Goal: Task Accomplishment & Management: Complete application form

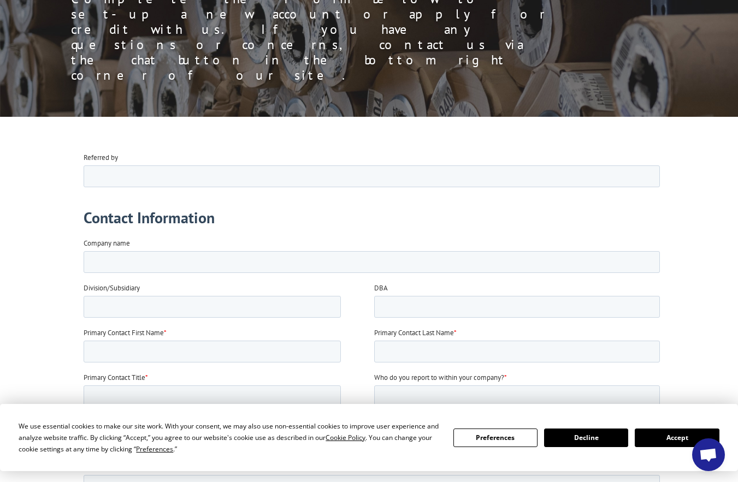
scroll to position [164, 0]
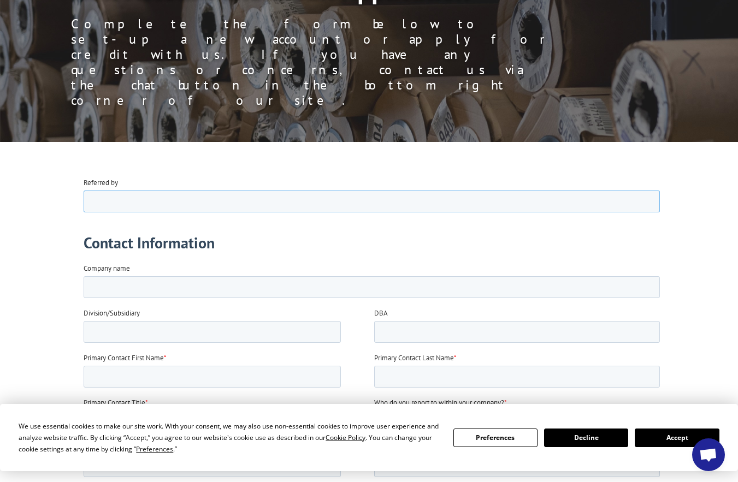
click at [88, 199] on input "Referred by" at bounding box center [372, 201] width 576 height 22
type input "Rizzy"
click at [86, 285] on input "Company name" at bounding box center [372, 287] width 576 height 22
type input "Rizzy rugs"
click at [93, 378] on input "Primary Contact First Name *" at bounding box center [212, 376] width 257 height 22
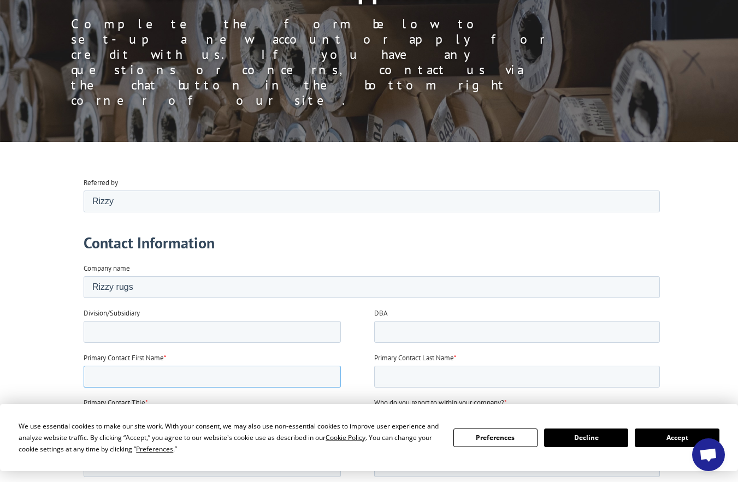
type input "Keats"
click at [88, 421] on input "Primary Contact Title *" at bounding box center [212, 421] width 257 height 22
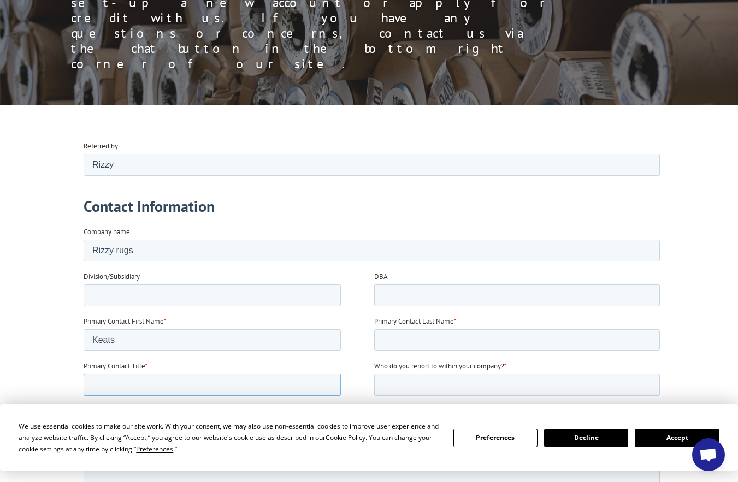
scroll to position [218, 0]
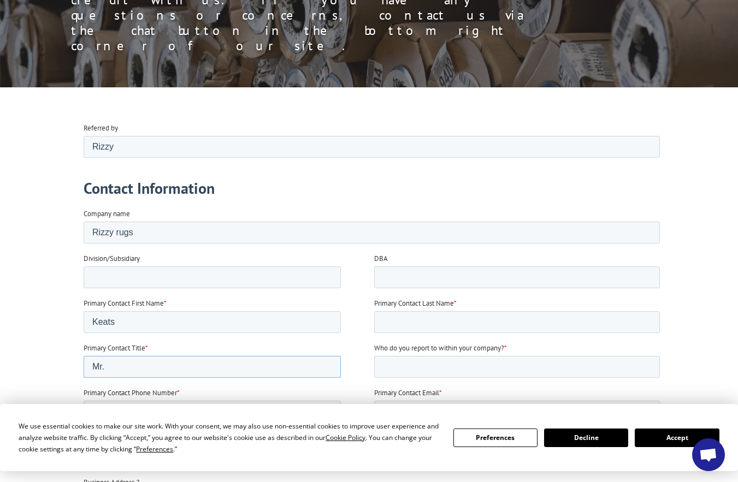
type input "Mr."
click at [380, 319] on input "Primary Contact Last Name *" at bounding box center [517, 322] width 286 height 22
type input "Garman"
click at [94, 410] on input "Primary Contact Phone Number *" at bounding box center [212, 411] width 257 height 22
type input "13603713554"
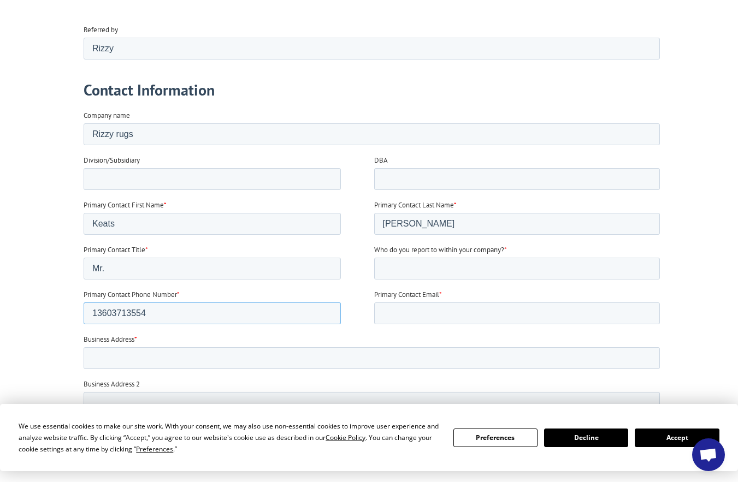
scroll to position [328, 0]
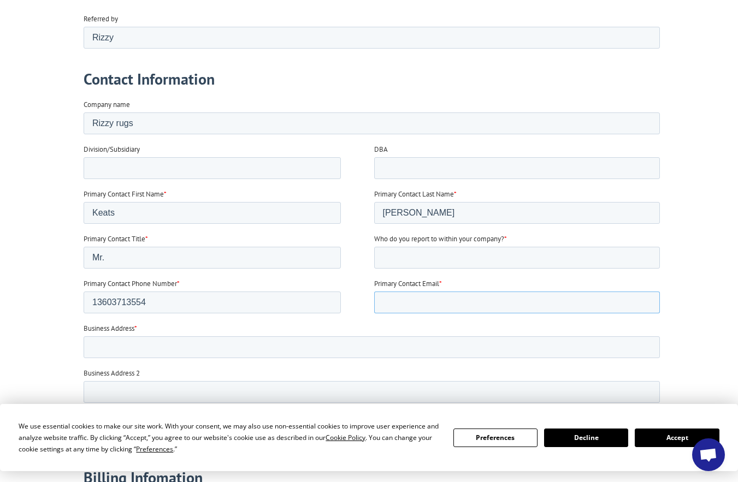
click at [391, 303] on input "Primary Contact Email *" at bounding box center [517, 302] width 286 height 22
type input "Keatsandgail@comcast.net"
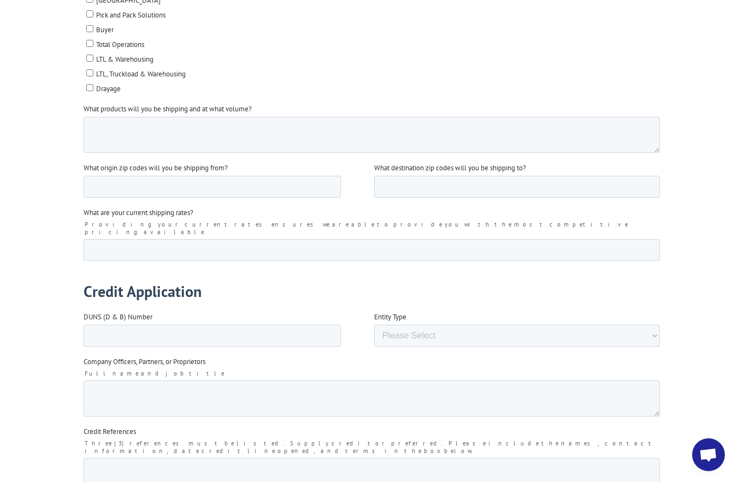
scroll to position [1638, 0]
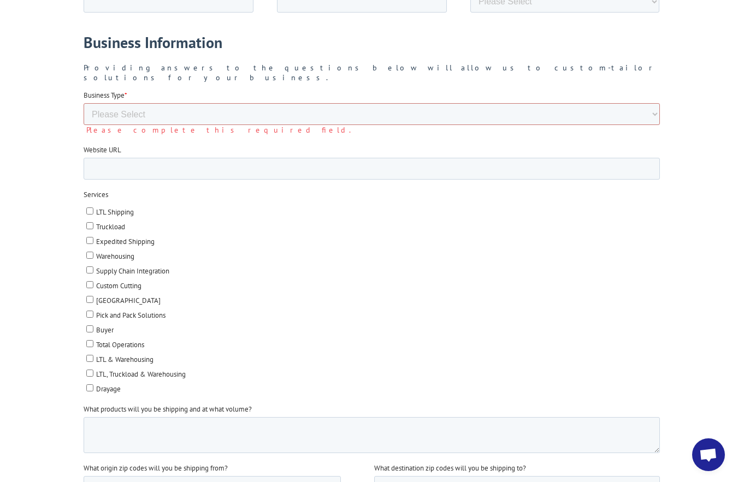
scroll to position [1092, 0]
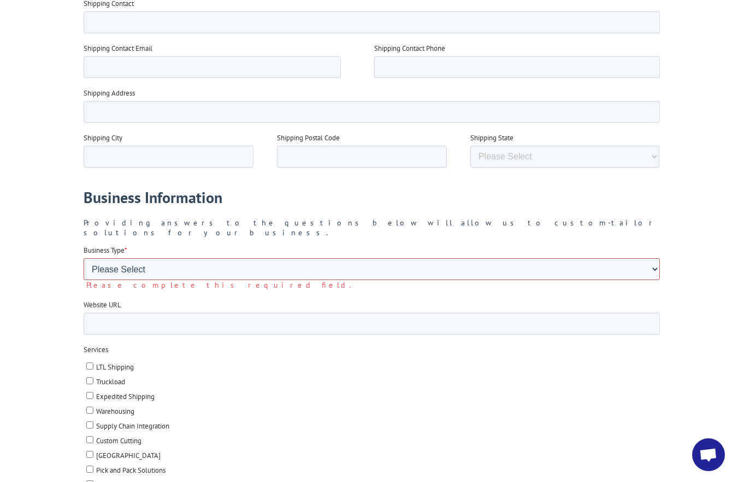
click at [94, 258] on select "Please Select Flooring Mill, Manufacturer, or Importer Manufacturer - Other Nat…" at bounding box center [372, 269] width 576 height 22
select select "Mill/Importer"
click at [84, 280] on select "Please Select Flooring Mill, Manufacturer, or Importer Manufacturer - Other Nat…" at bounding box center [372, 269] width 576 height 22
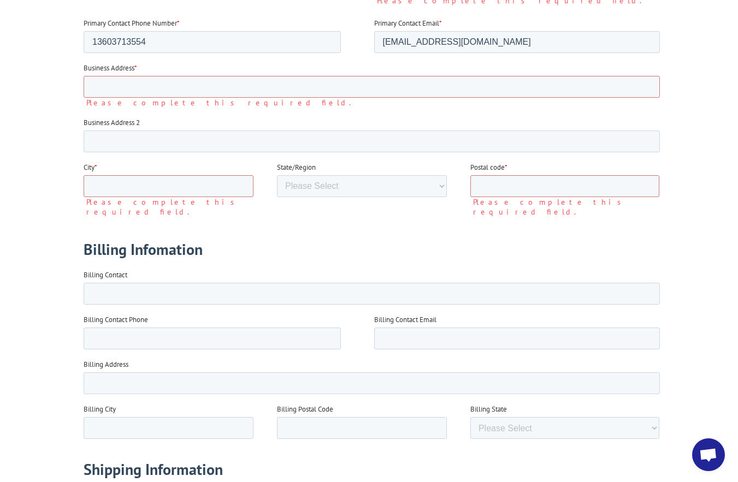
scroll to position [491, 0]
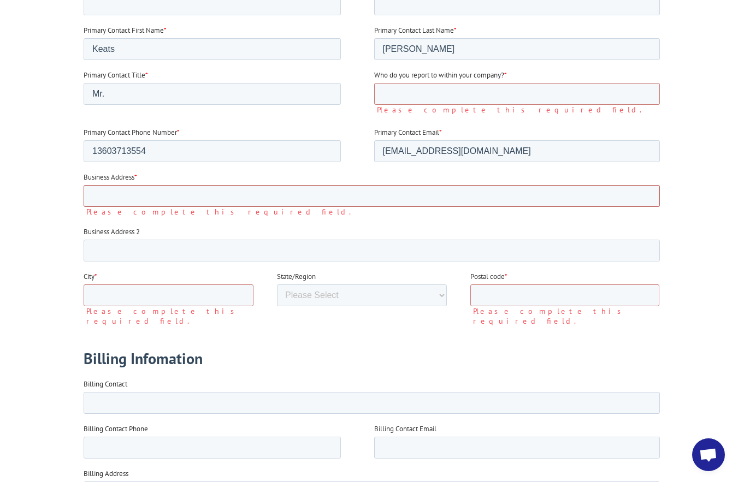
click at [91, 194] on input "Business Address *" at bounding box center [372, 196] width 576 height 22
type input "8710 Oertel Drive"
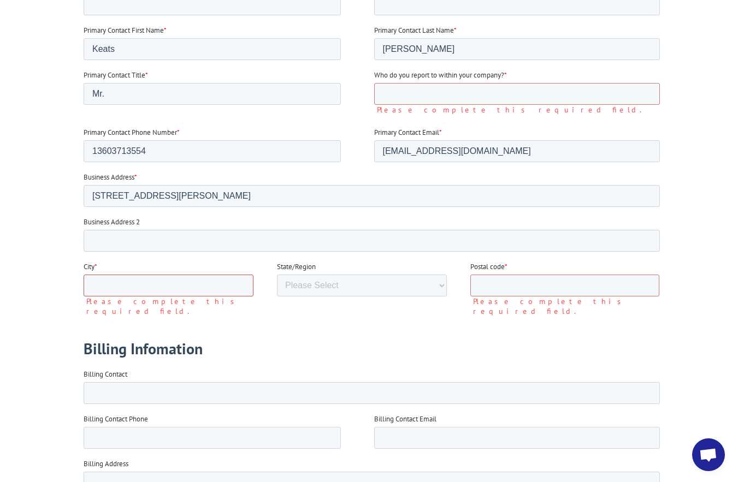
drag, startPoint x: 89, startPoint y: 280, endPoint x: 132, endPoint y: 295, distance: 45.6
click at [91, 281] on input "City *" at bounding box center [169, 286] width 170 height 22
type input "Blaine"
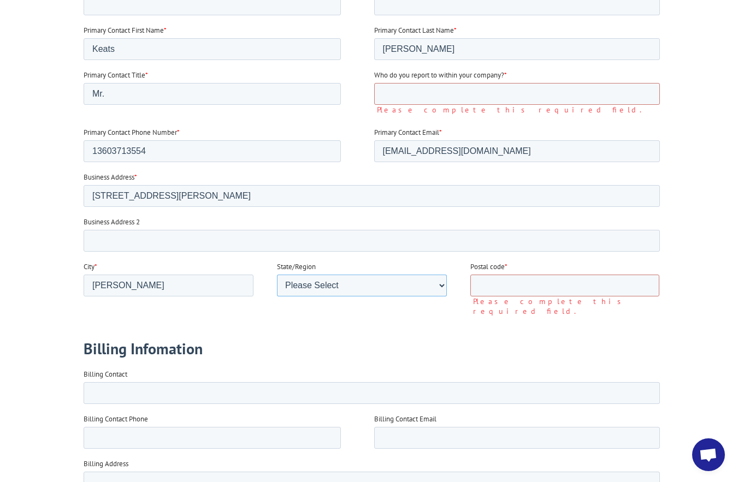
click at [322, 285] on select "Please Select Alabama Alaska Arizona Arkansas California Colorado Connecticut W…" at bounding box center [362, 286] width 170 height 22
select select "Washington"
click at [277, 297] on select "Please Select Alabama Alaska Arizona Arkansas California Colorado Connecticut W…" at bounding box center [362, 286] width 170 height 22
drag, startPoint x: 477, startPoint y: 285, endPoint x: 483, endPoint y: 289, distance: 8.2
click at [477, 285] on input "Postal code *" at bounding box center [564, 286] width 189 height 22
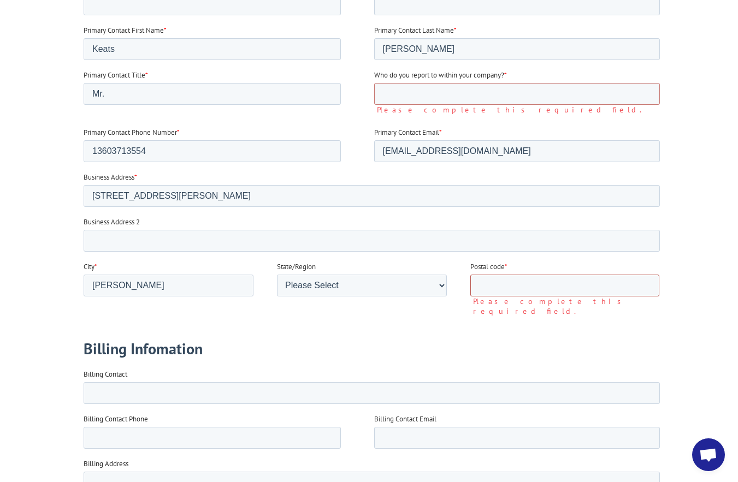
type input "98230"
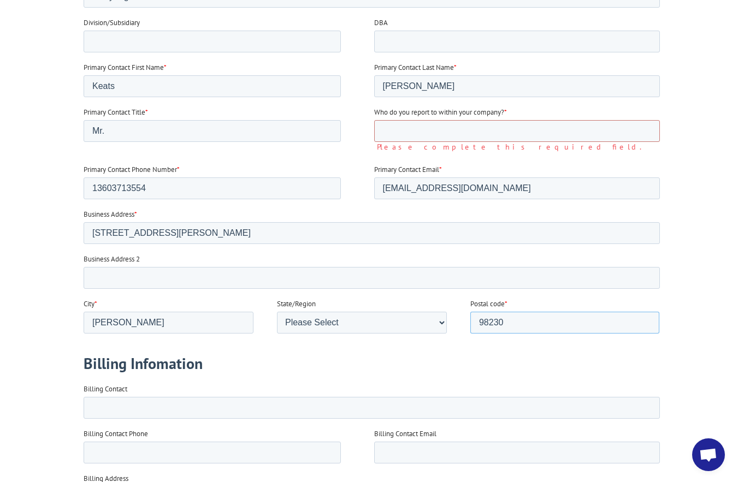
scroll to position [437, 0]
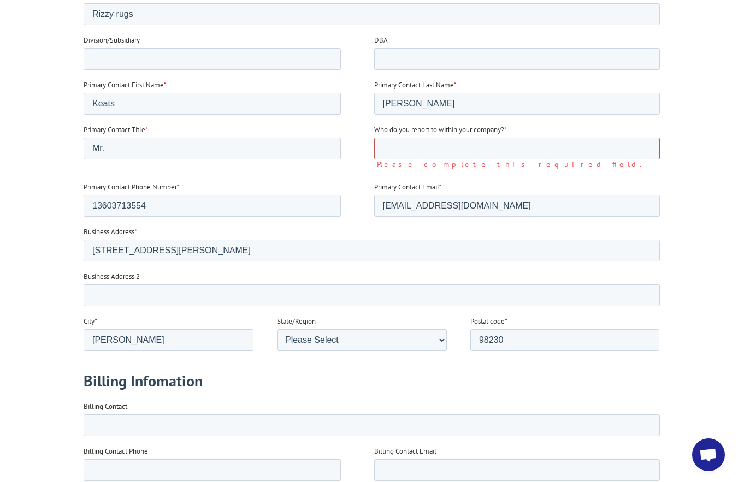
click at [378, 148] on input "Who do you report to within your company? *" at bounding box center [517, 149] width 286 height 22
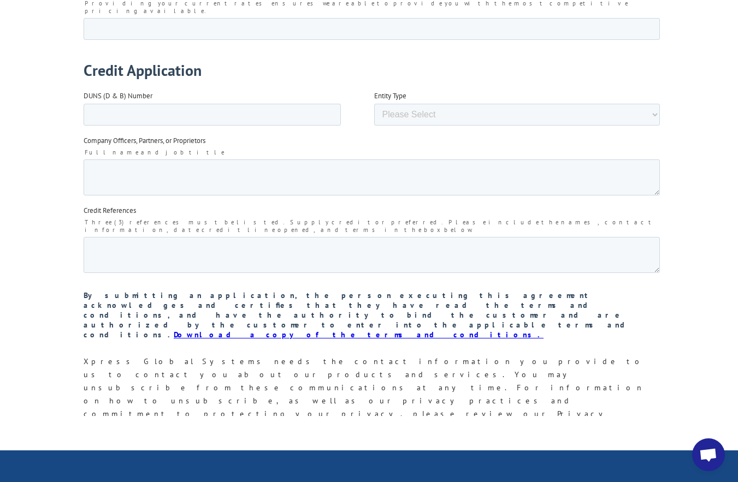
scroll to position [1748, 0]
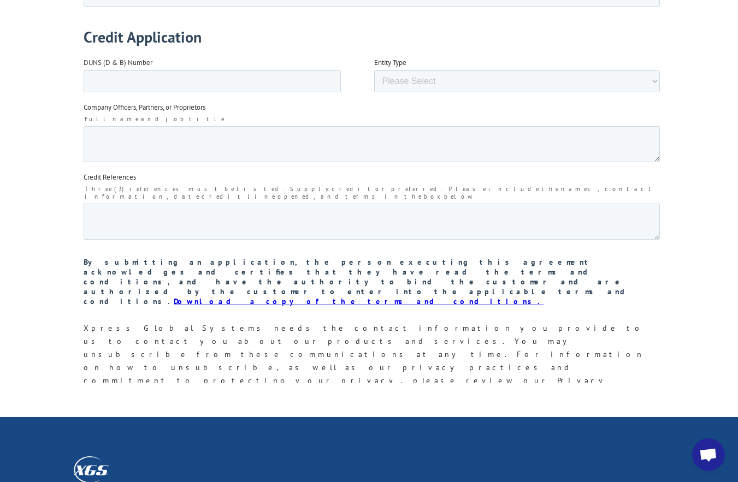
type input "I am a customer"
click at [105, 460] on input "Submit" at bounding box center [107, 470] width 46 height 21
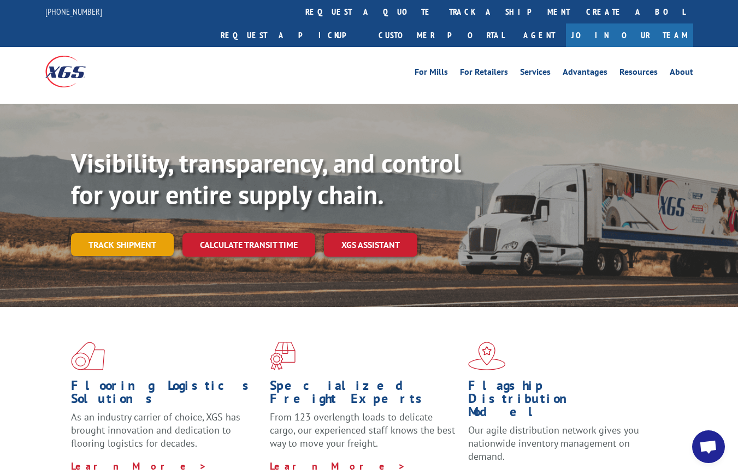
click at [121, 233] on link "Track shipment" at bounding box center [122, 244] width 103 height 23
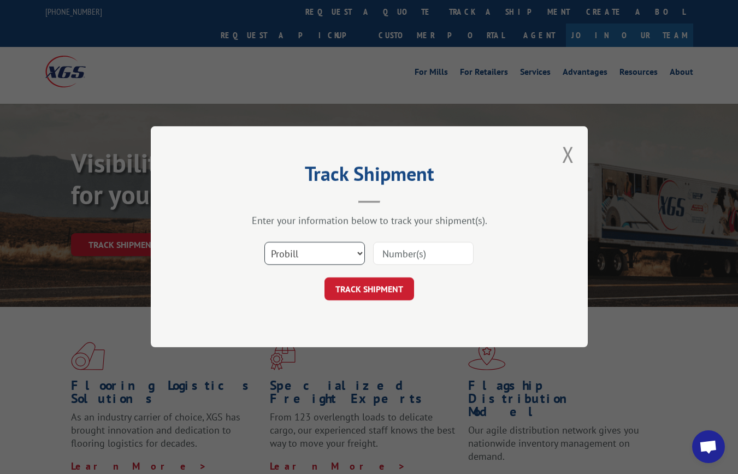
click at [359, 253] on select "Select category... Probill BOL PO" at bounding box center [314, 253] width 100 height 23
click at [523, 264] on div "Select category... Probill BOL PO" at bounding box center [369, 254] width 328 height 36
click at [571, 146] on button "Close modal" at bounding box center [568, 154] width 12 height 29
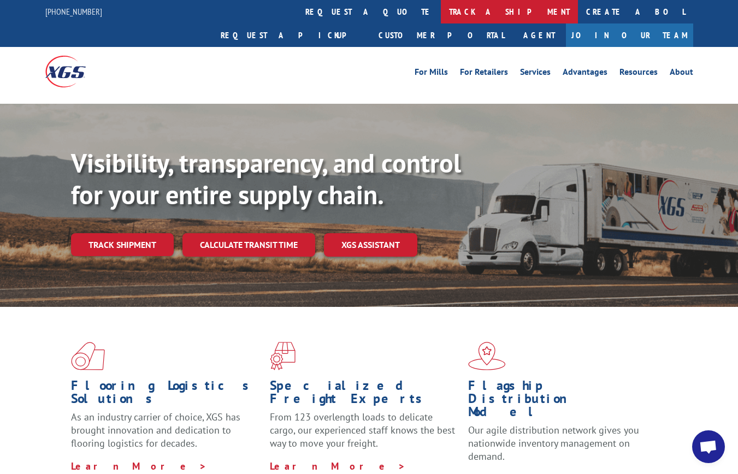
click at [441, 7] on link "track a shipment" at bounding box center [509, 11] width 137 height 23
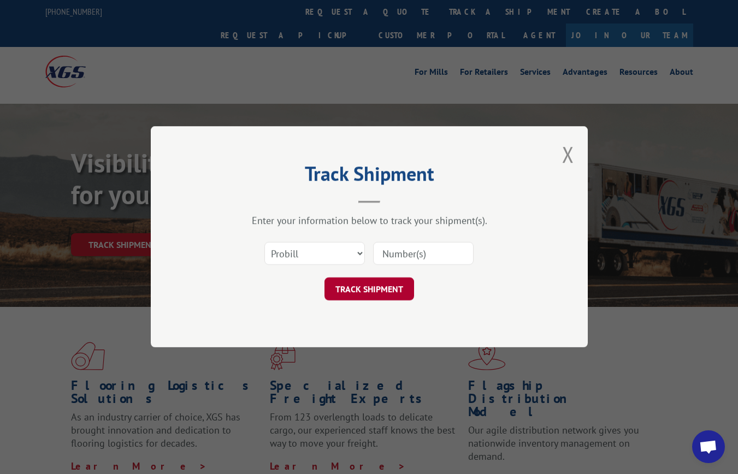
click at [378, 285] on button "TRACK SHIPMENT" at bounding box center [369, 289] width 90 height 23
click at [568, 156] on button "Close modal" at bounding box center [568, 154] width 12 height 29
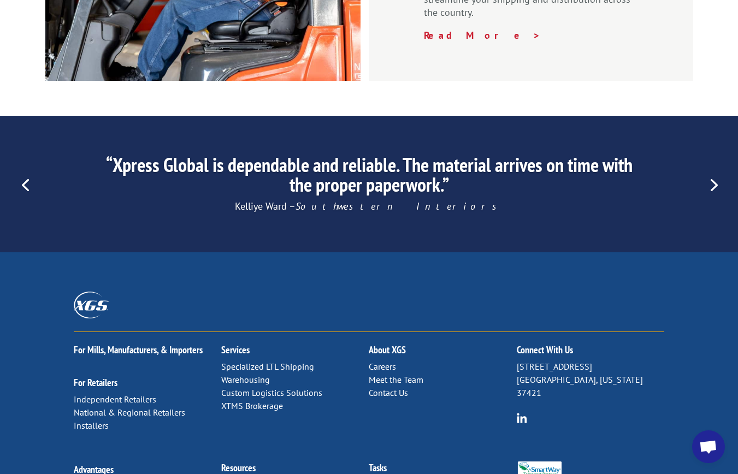
scroll to position [1683, 0]
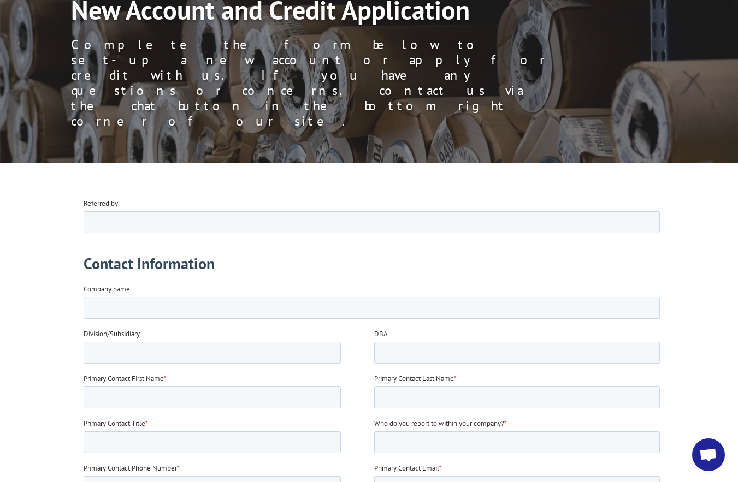
scroll to position [164, 0]
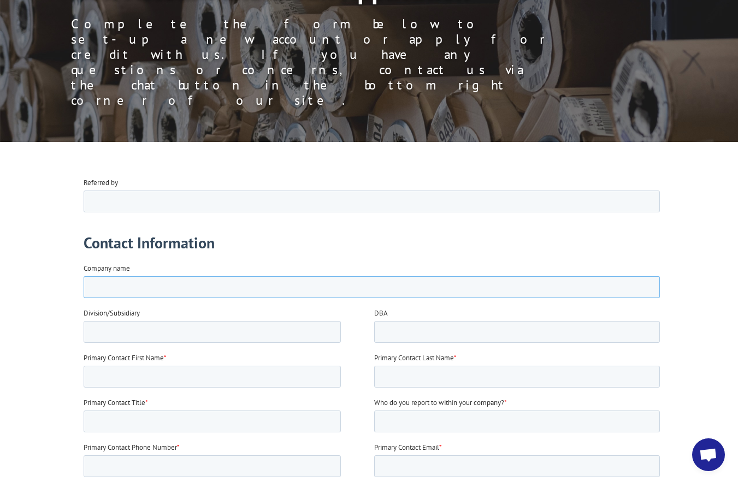
click at [90, 283] on input "Company name" at bounding box center [372, 287] width 576 height 22
type input "R"
type input "Incredible Rugs"
click at [100, 375] on input "Primary Contact First Name *" at bounding box center [212, 376] width 257 height 22
type input "Keats"
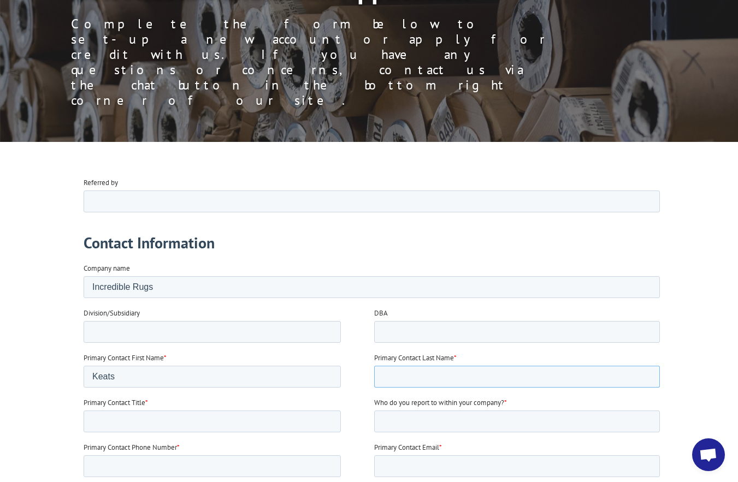
click at [381, 374] on input "Primary Contact Last Name *" at bounding box center [517, 376] width 286 height 22
type input "Garman"
click at [91, 420] on input "Primary Contact Title *" at bounding box center [212, 421] width 257 height 22
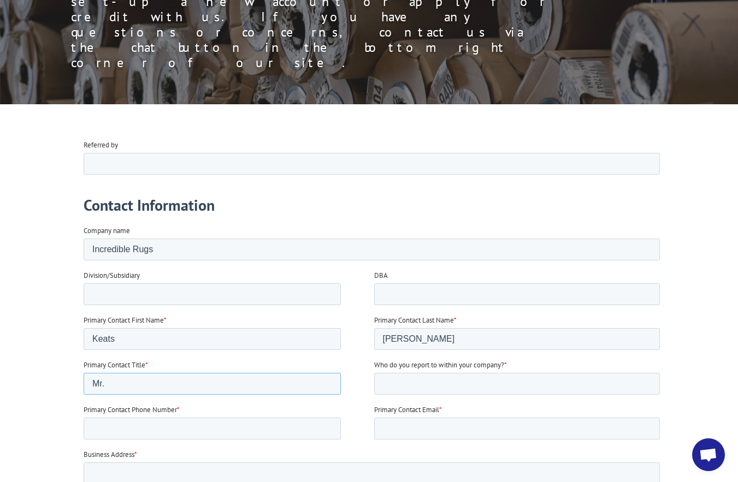
scroll to position [218, 0]
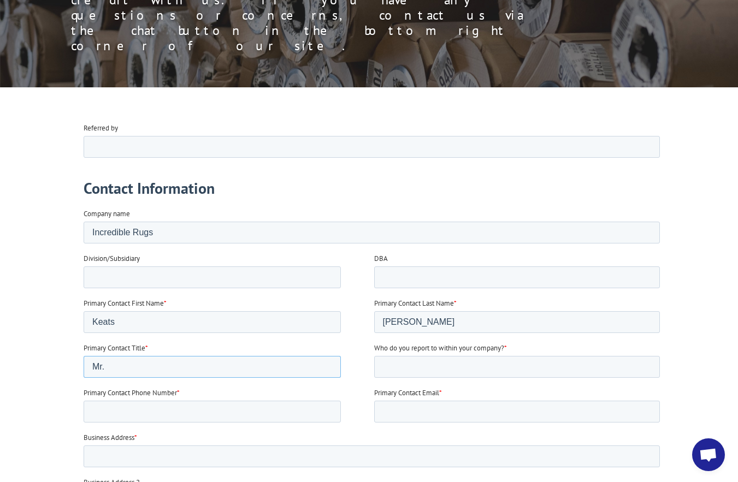
type input "Mr."
click at [390, 369] on input "Who do you report to within your company? *" at bounding box center [517, 367] width 286 height 22
type input "customer"
click at [95, 414] on input "Primary Contact Phone Number *" at bounding box center [212, 411] width 257 height 22
type input "13603713554"
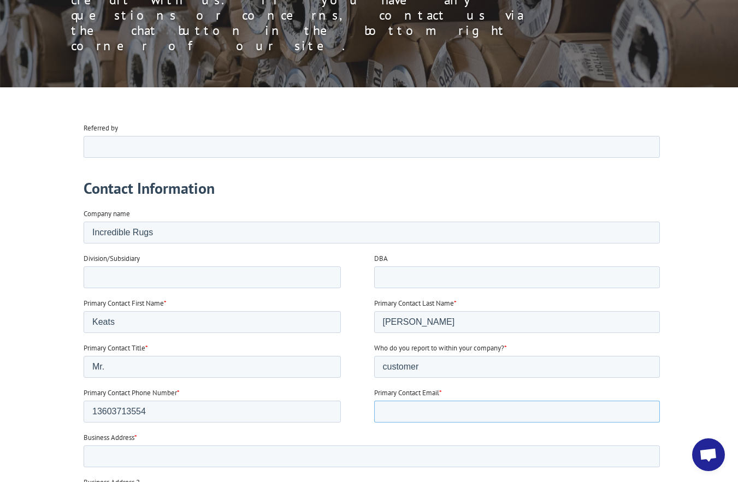
click at [390, 412] on input "Primary Contact Email *" at bounding box center [517, 411] width 286 height 22
type input "Keatsandgail@comcast.net"
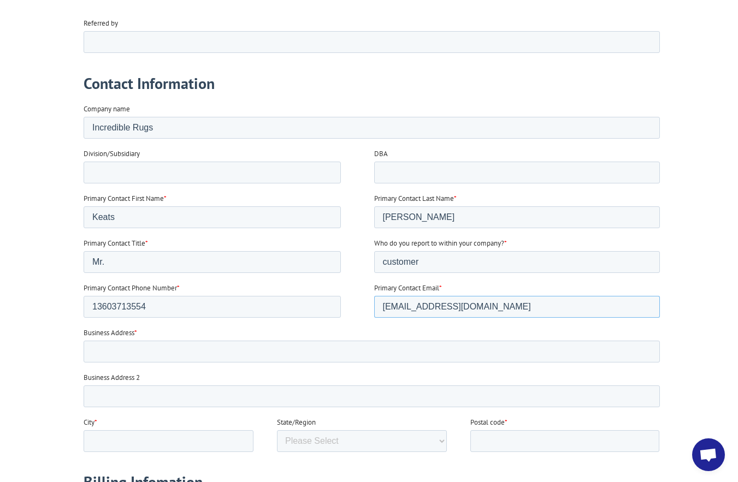
scroll to position [328, 0]
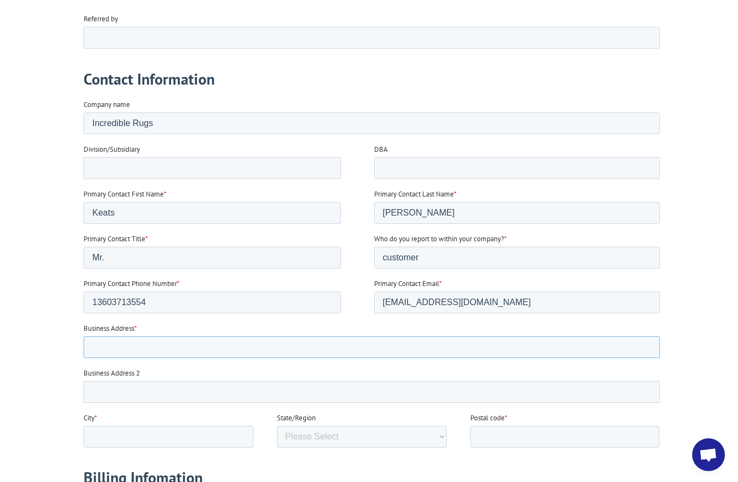
click at [93, 347] on input "Business Address *" at bounding box center [372, 347] width 576 height 22
type input "8710 Oertel Drive"
click at [103, 433] on input "City *" at bounding box center [169, 436] width 170 height 22
type input "Blaine"
click at [383, 434] on select "Please Select Alabama Alaska Arizona Arkansas California Colorado Connecticut W…" at bounding box center [362, 436] width 170 height 22
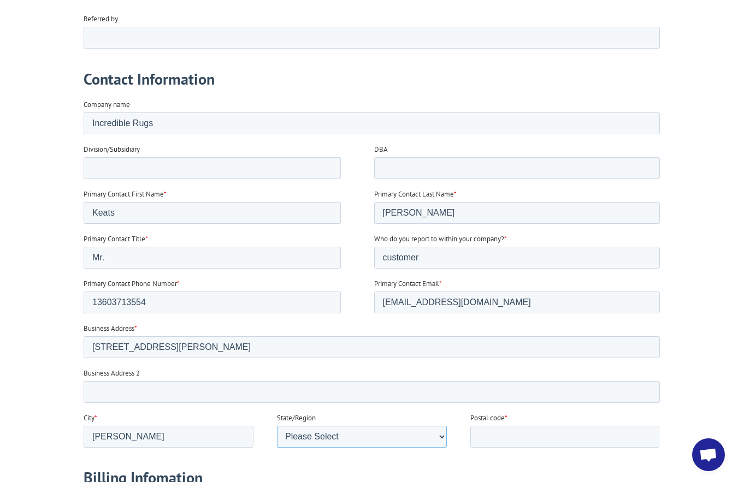
select select "Washington"
click at [277, 447] on select "Please Select Alabama Alaska Arizona Arkansas California Colorado Connecticut W…" at bounding box center [362, 436] width 170 height 22
click at [496, 434] on input "Postal code *" at bounding box center [564, 436] width 189 height 22
type input "98230"
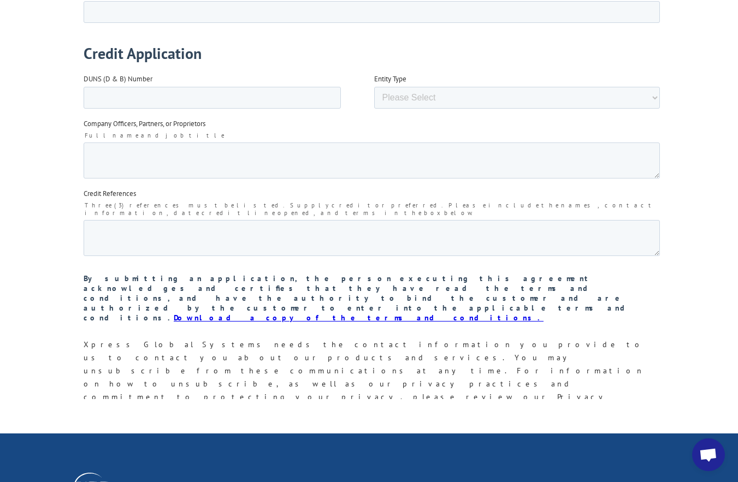
scroll to position [1748, 0]
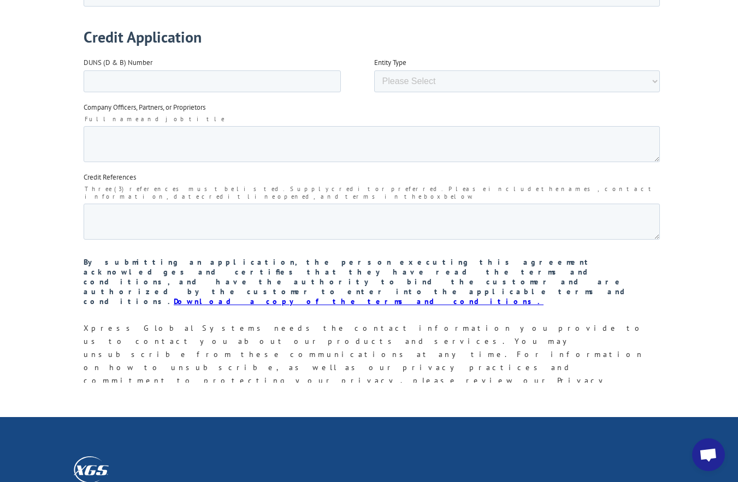
click at [105, 460] on input "Submit" at bounding box center [107, 470] width 46 height 21
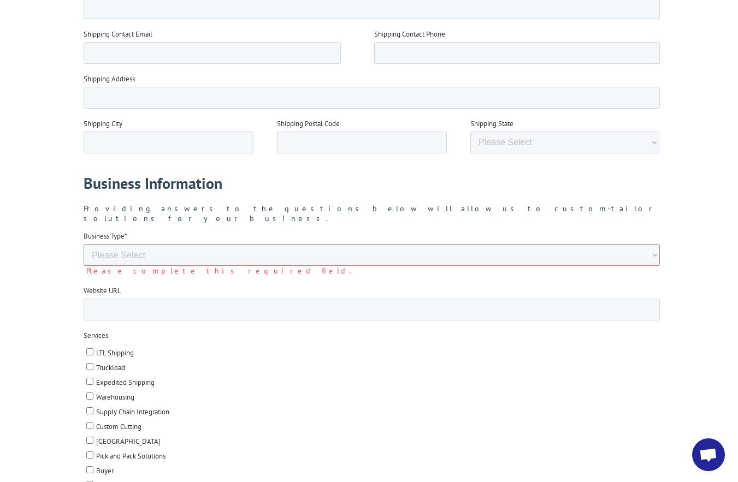
scroll to position [1038, 0]
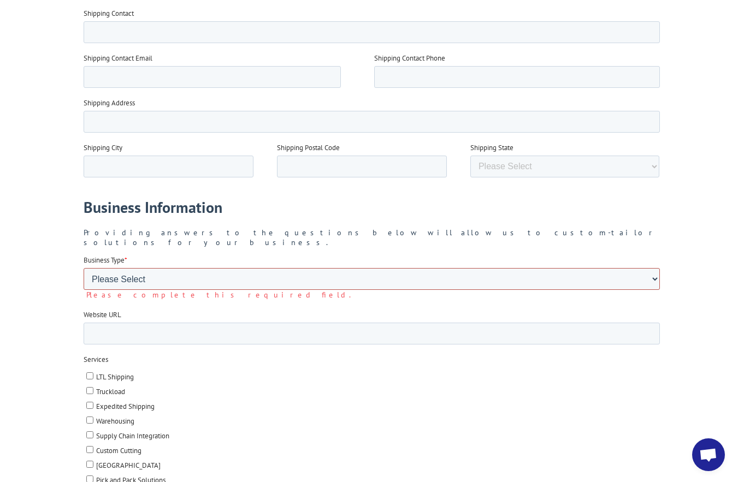
click at [96, 268] on select "Please Select Flooring Mill, Manufacturer, or Importer Manufacturer - Other Nat…" at bounding box center [372, 279] width 576 height 22
select select "Mill/Importer"
click at [84, 290] on select "Please Select Flooring Mill, Manufacturer, or Importer Manufacturer - Other Nat…" at bounding box center [372, 279] width 576 height 22
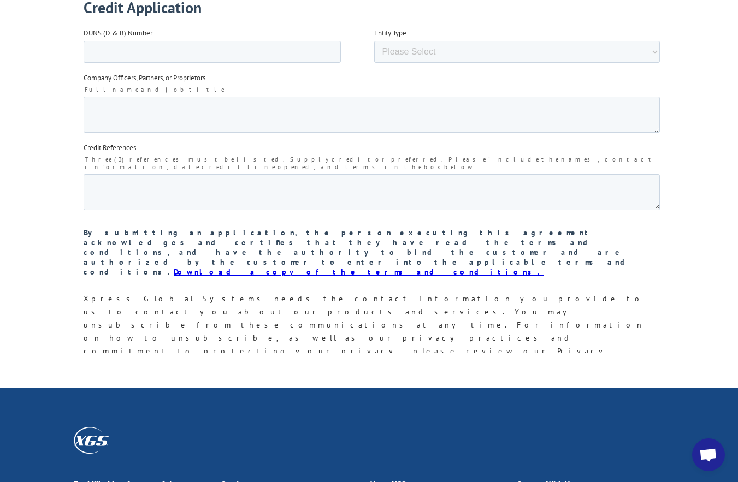
scroll to position [1802, 0]
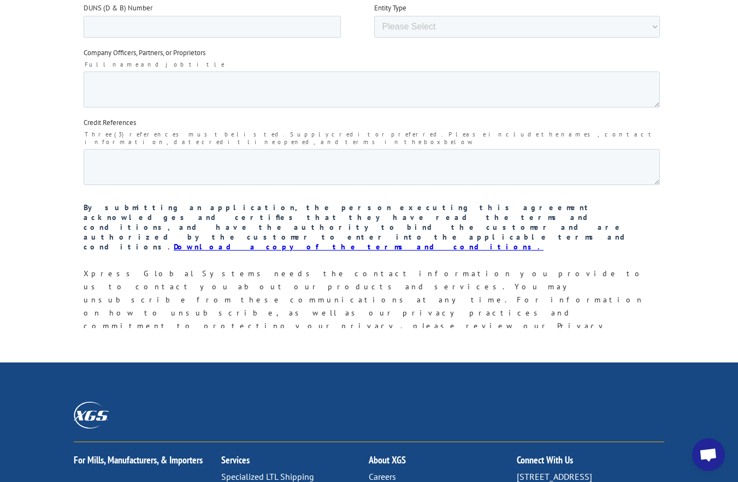
drag, startPoint x: 109, startPoint y: 303, endPoint x: 301, endPoint y: -1192, distance: 1507.0
click at [109, 405] on input "Submit" at bounding box center [107, 415] width 46 height 21
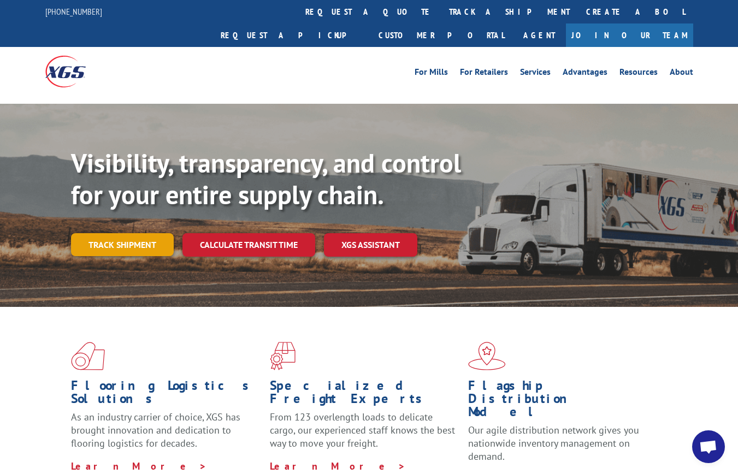
click at [138, 233] on link "Track shipment" at bounding box center [122, 244] width 103 height 23
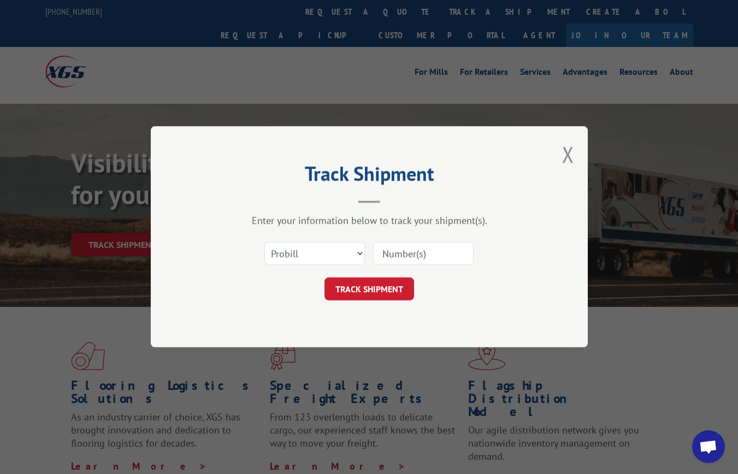
click at [397, 252] on input at bounding box center [423, 253] width 100 height 23
type input "9"
type input "16776003"
click at [372, 283] on button "TRACK SHIPMENT" at bounding box center [369, 289] width 90 height 23
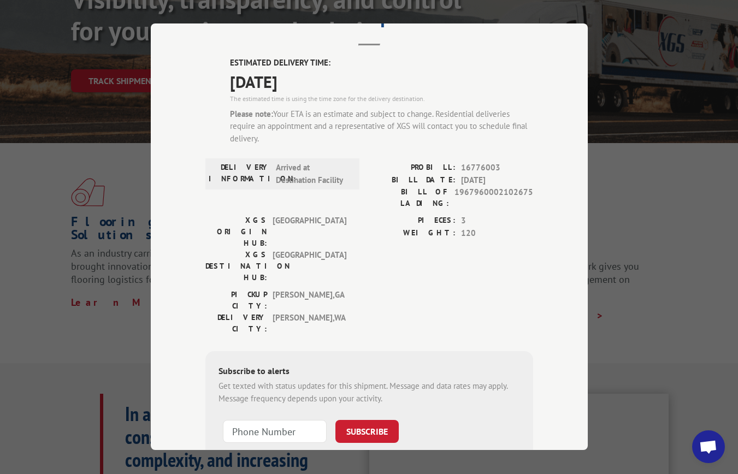
scroll to position [108, 0]
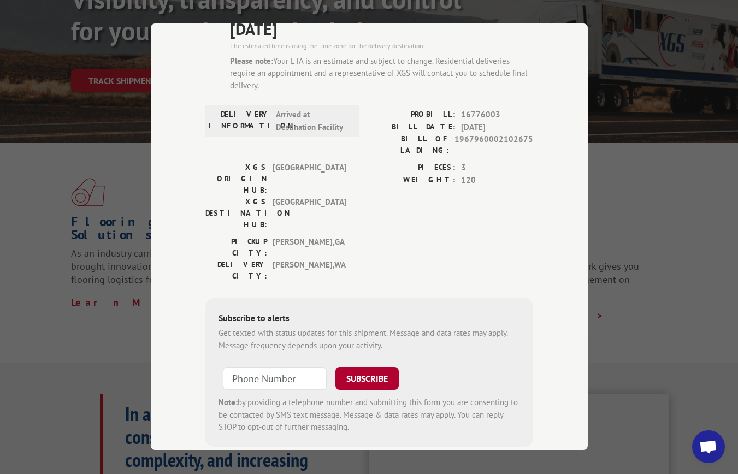
click at [370, 367] on button "SUBSCRIBE" at bounding box center [366, 378] width 63 height 23
click at [227, 367] on input "+1 (___) ___-____" at bounding box center [275, 378] width 104 height 23
type input "[PHONE_NUMBER]"
click at [363, 367] on button "SUBSCRIBE" at bounding box center [366, 378] width 63 height 23
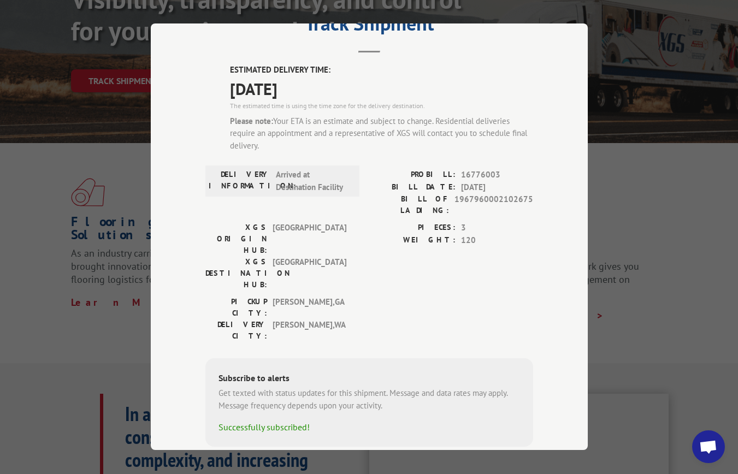
scroll to position [0, 0]
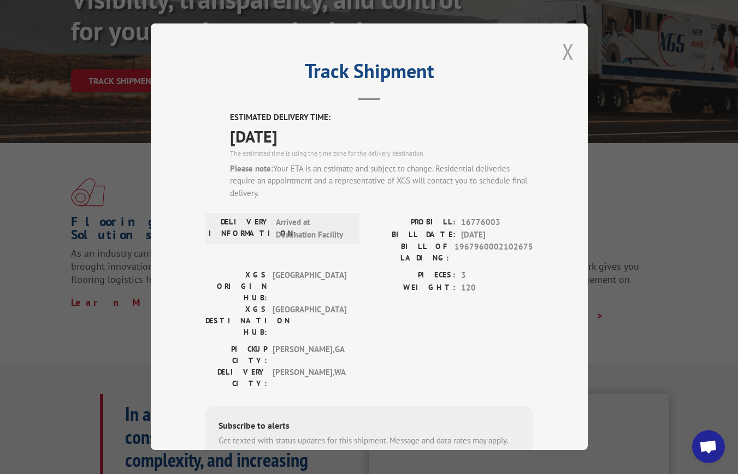
click at [562, 42] on button "Close modal" at bounding box center [568, 51] width 12 height 29
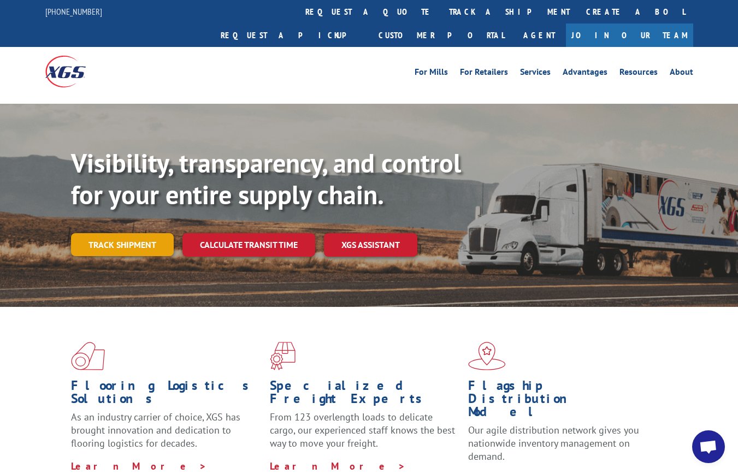
click at [132, 233] on link "Track shipment" at bounding box center [122, 244] width 103 height 23
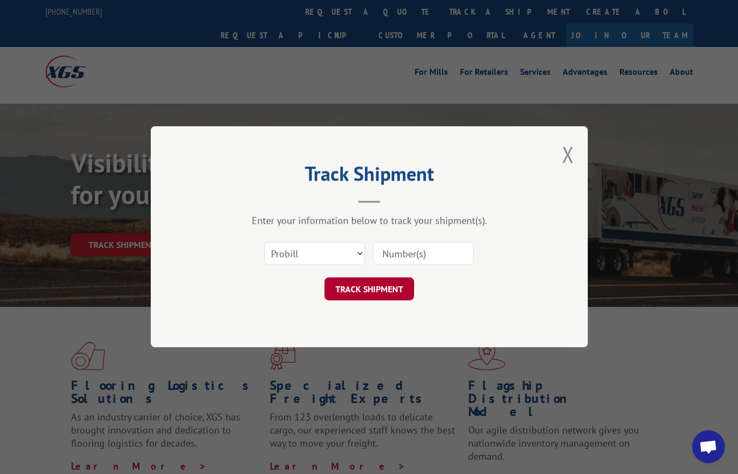
click at [377, 291] on button "TRACK SHIPMENT" at bounding box center [369, 289] width 90 height 23
click at [568, 151] on button "Close modal" at bounding box center [568, 154] width 12 height 29
